Goal: Information Seeking & Learning: Find specific fact

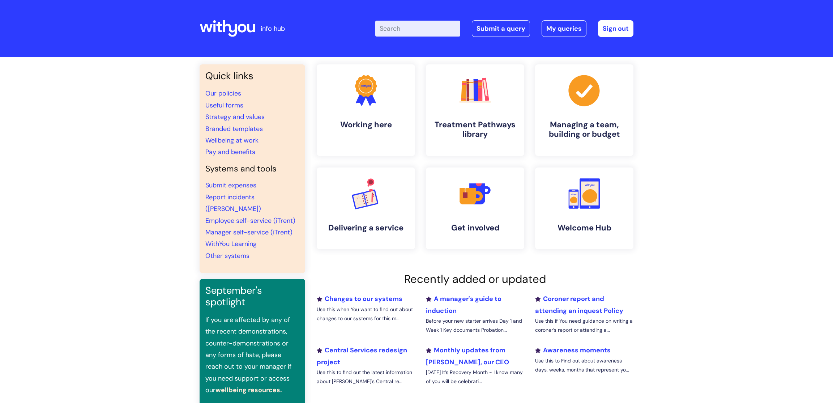
click at [413, 31] on input "Enter your search term here..." at bounding box center [417, 29] width 85 height 16
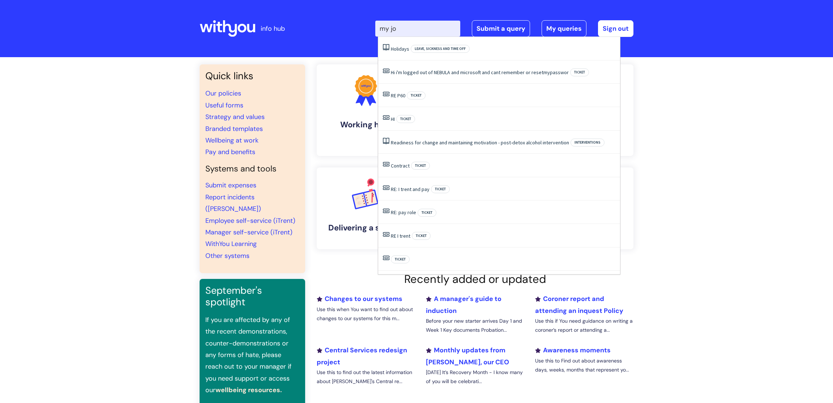
type input "my jou"
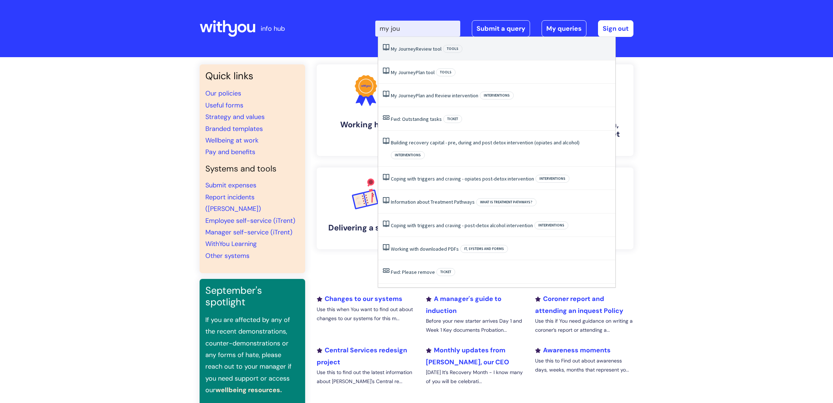
click at [435, 51] on link "My Journey Review tool" at bounding box center [416, 49] width 51 height 7
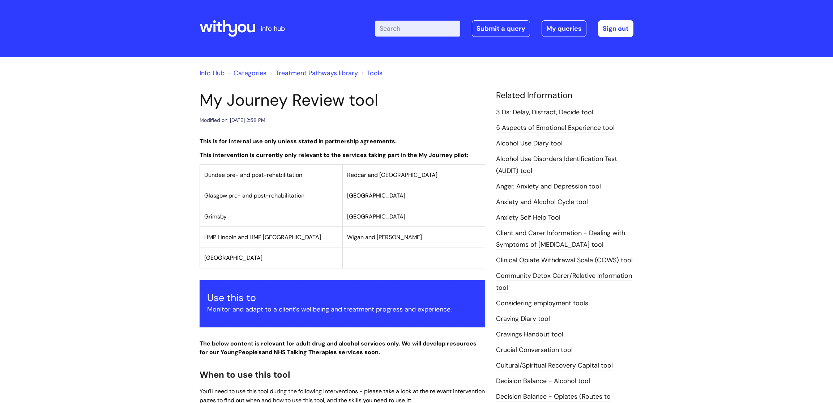
scroll to position [224, 0]
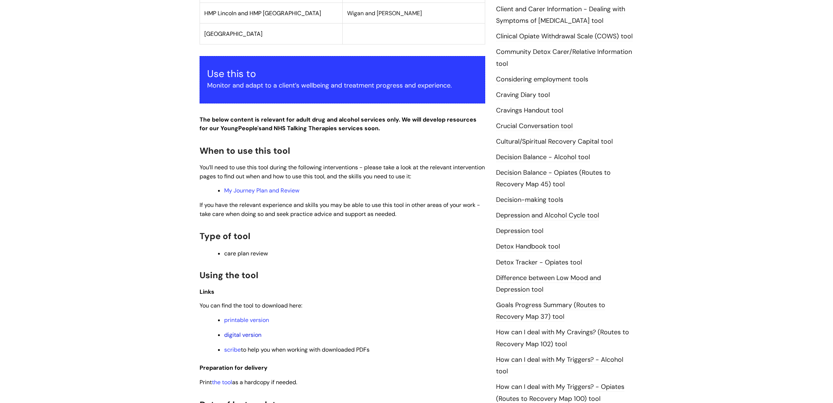
click at [254, 336] on link "digital version" at bounding box center [242, 335] width 37 height 8
